Goal: Find specific page/section: Find specific page/section

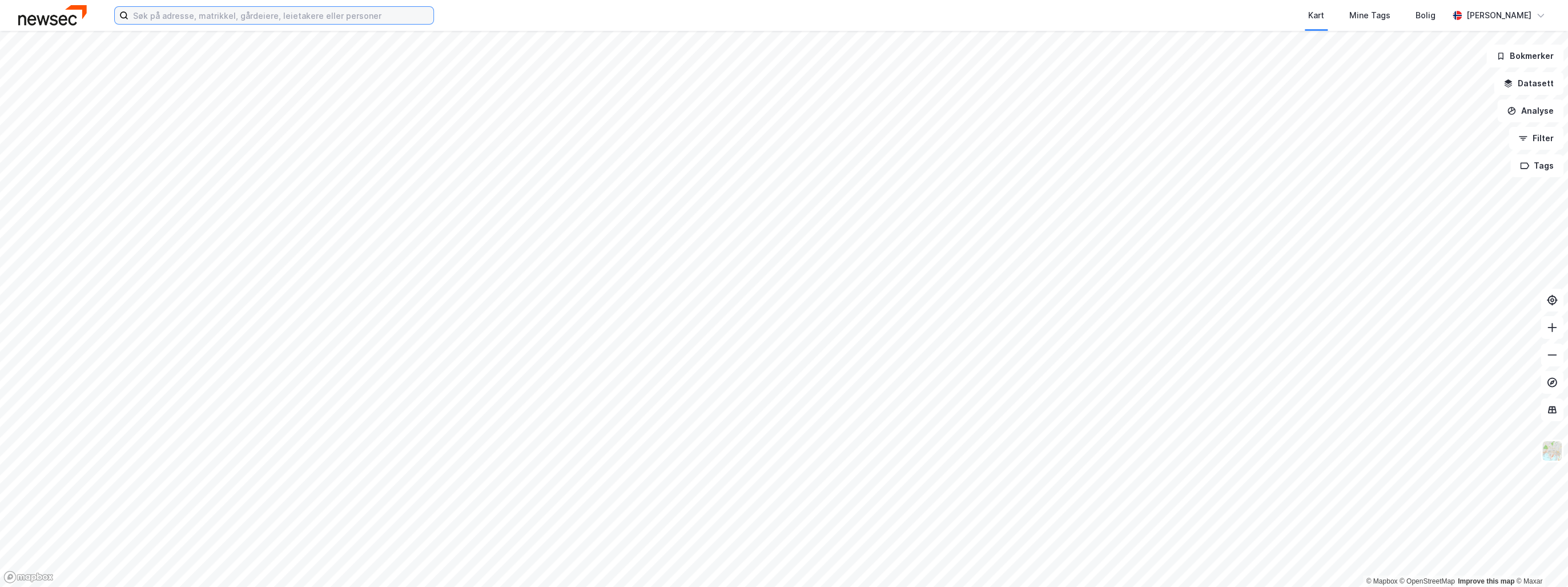
click at [219, 16] on input at bounding box center [281, 15] width 305 height 17
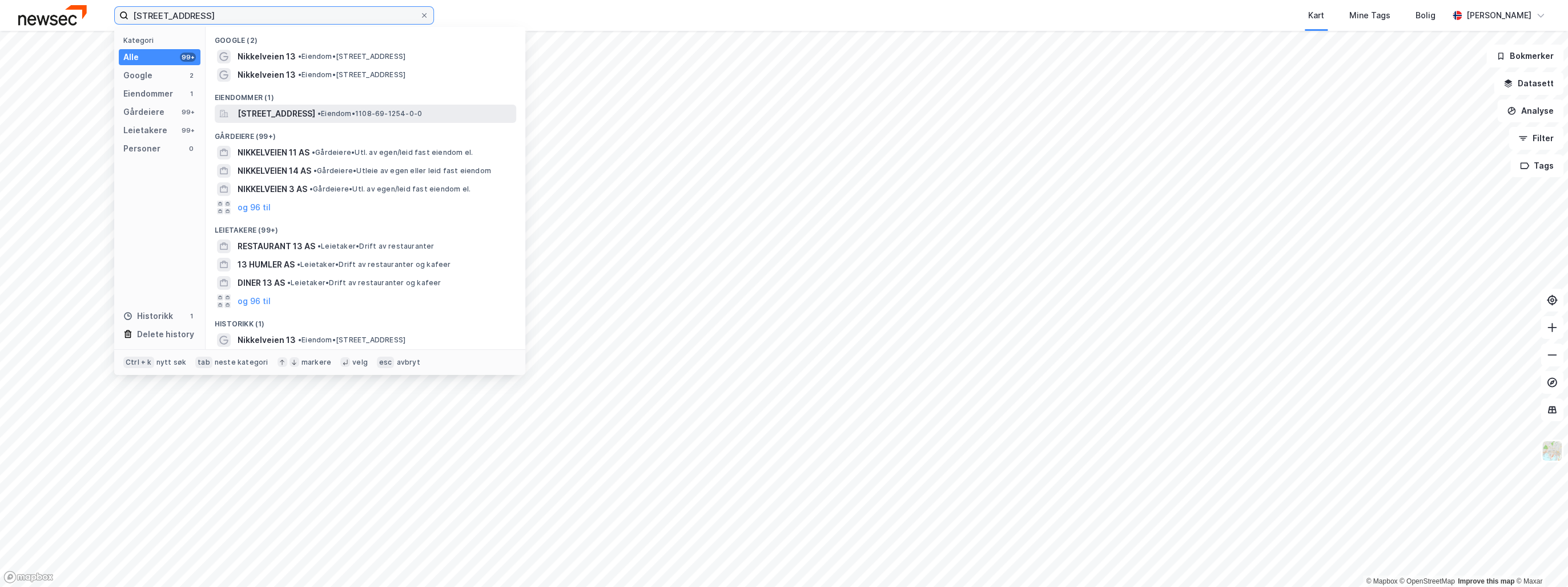
type input "[STREET_ADDRESS]"
click at [313, 114] on span "[STREET_ADDRESS]" at bounding box center [276, 114] width 77 height 13
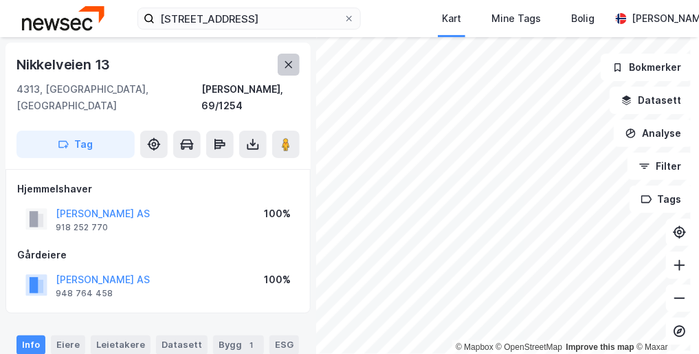
click at [291, 65] on icon at bounding box center [288, 64] width 11 height 11
click at [292, 54] on button at bounding box center [289, 65] width 22 height 22
click at [658, 98] on button "Datasett" at bounding box center [652, 100] width 84 height 27
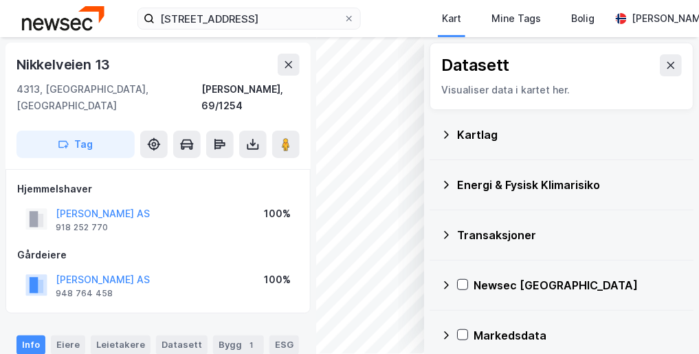
click at [444, 183] on icon at bounding box center [446, 185] width 5 height 8
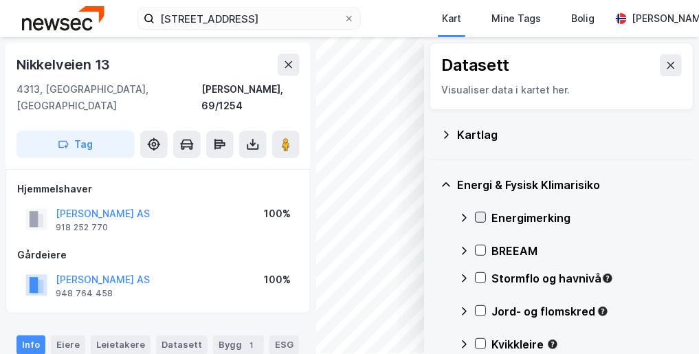
click at [476, 215] on icon at bounding box center [481, 217] width 10 height 10
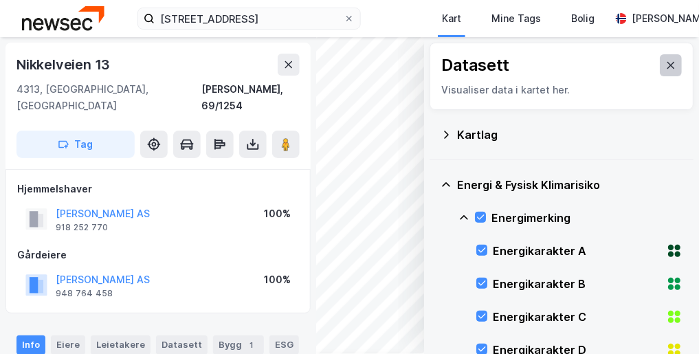
click at [665, 61] on icon at bounding box center [670, 65] width 11 height 11
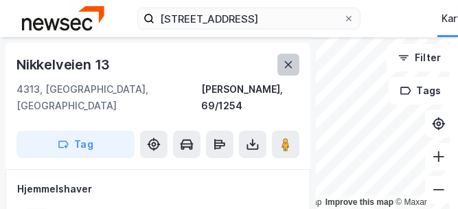
click at [287, 65] on icon at bounding box center [288, 64] width 11 height 11
